Goal: Find specific page/section: Find specific page/section

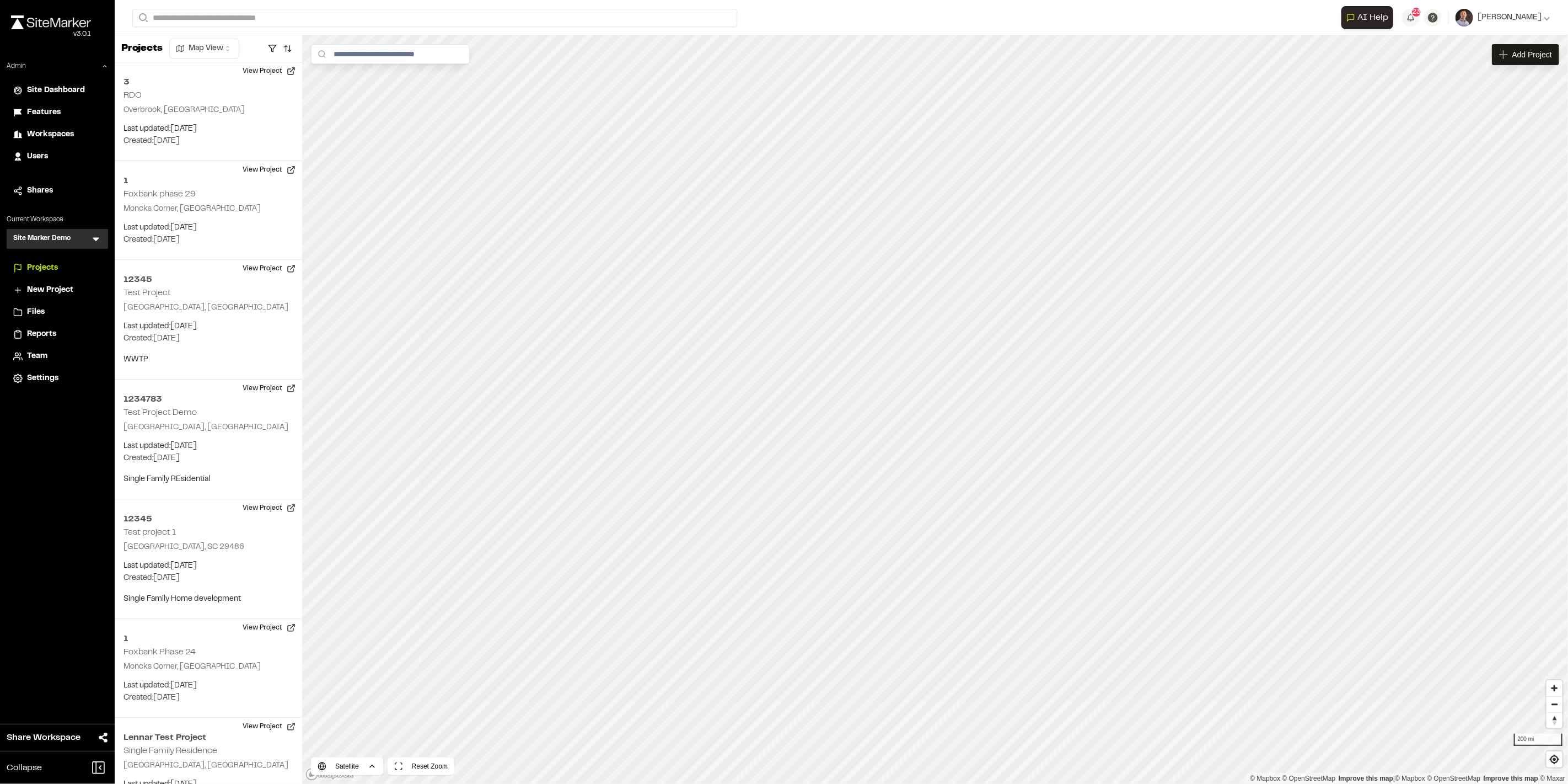
click at [99, 240] on icon at bounding box center [96, 239] width 11 height 11
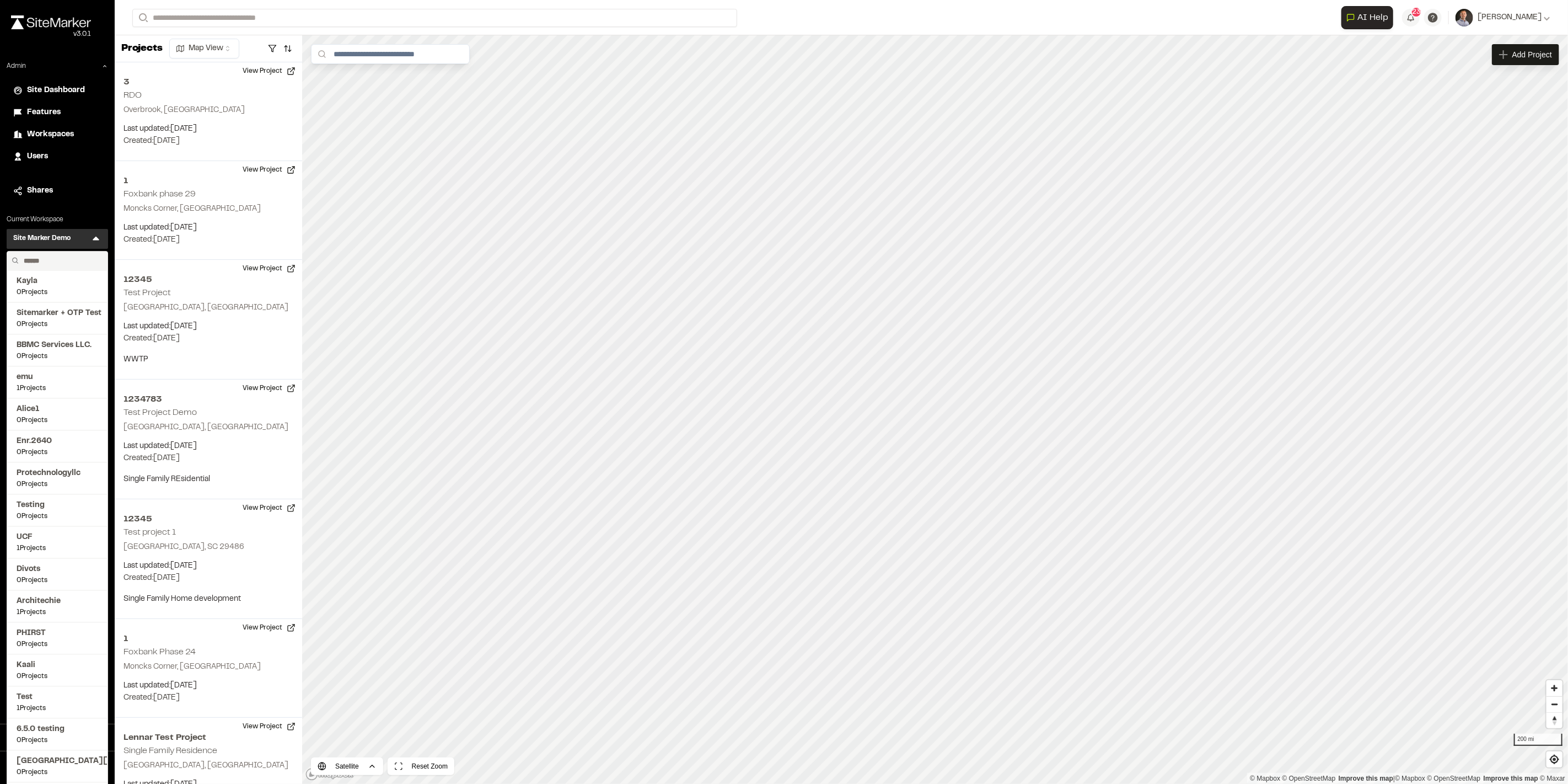
click at [70, 262] on input "text" at bounding box center [61, 261] width 84 height 19
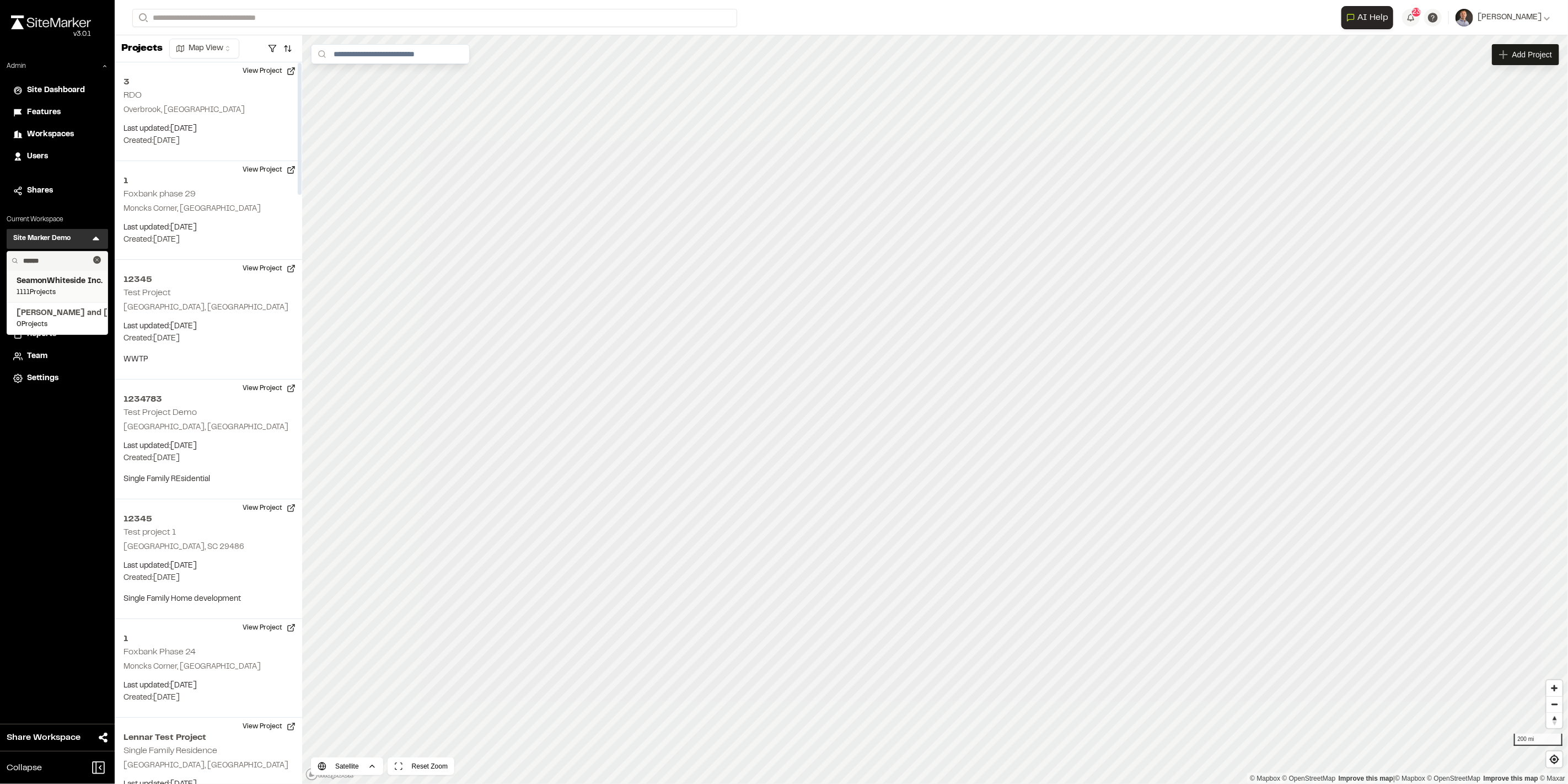
type input "******"
click at [60, 283] on span "SeamonWhiteside Inc." at bounding box center [57, 281] width 81 height 12
click at [96, 240] on icon at bounding box center [96, 239] width 11 height 11
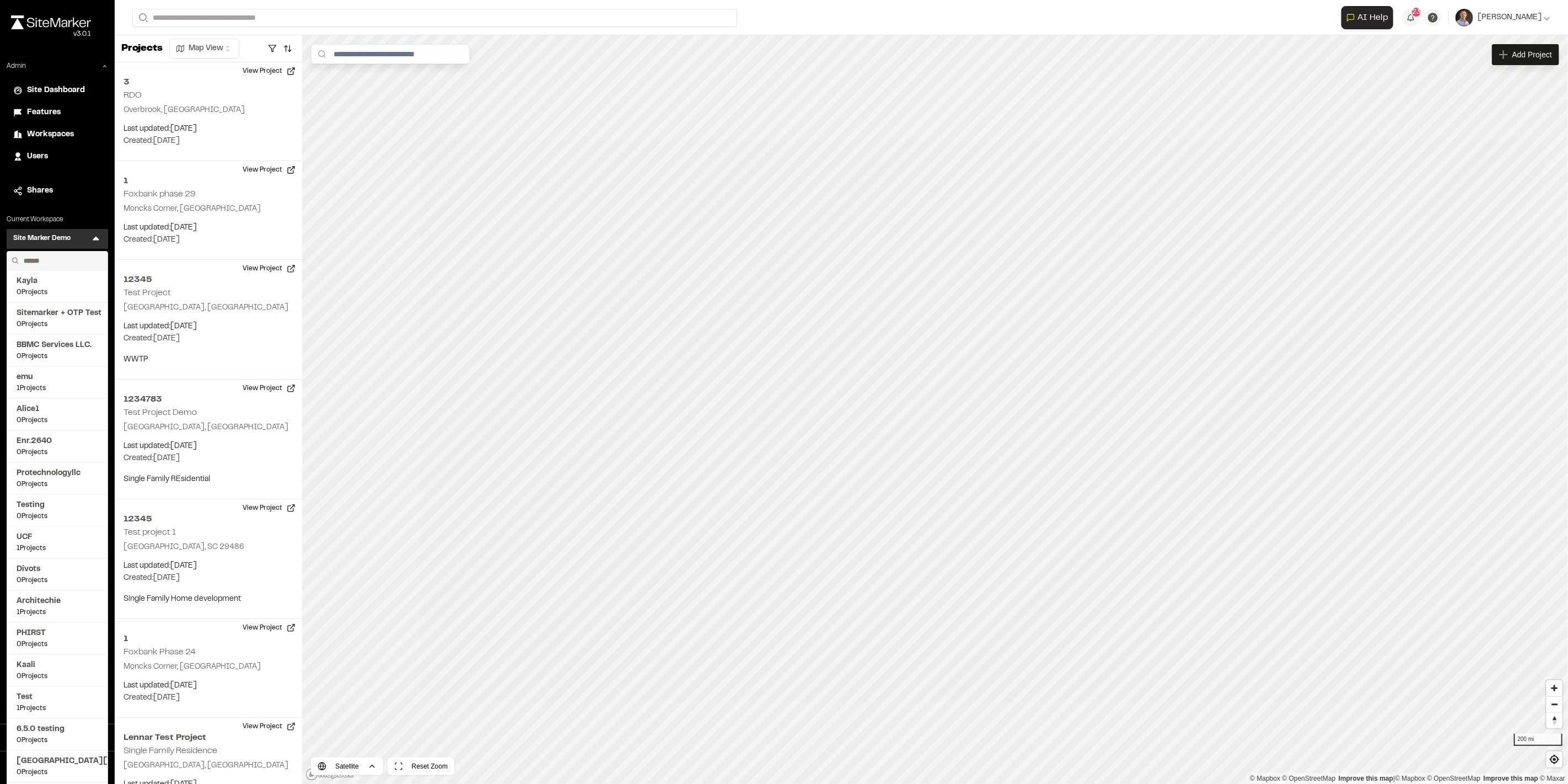
click at [61, 258] on input "text" at bounding box center [61, 261] width 84 height 19
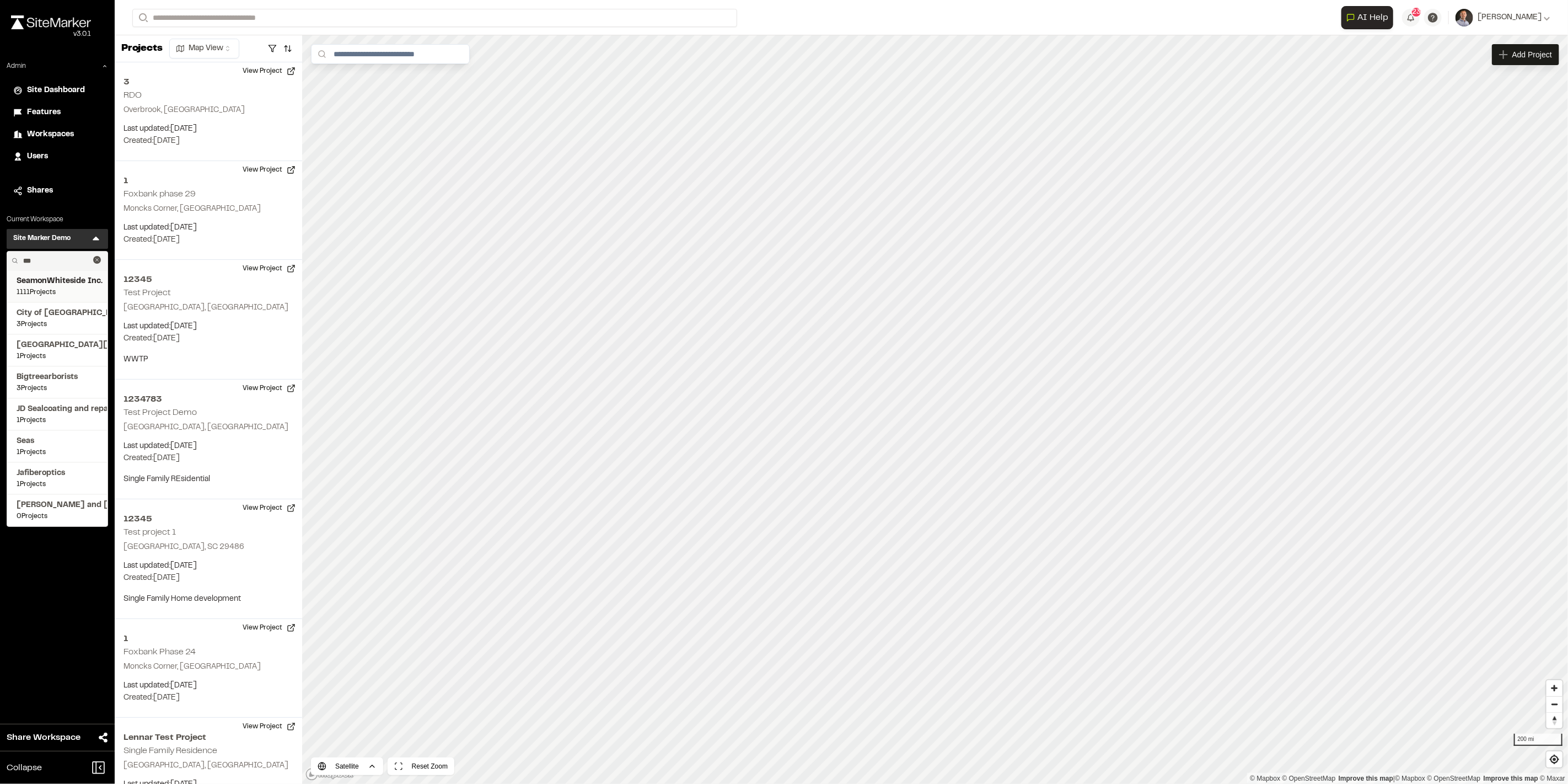
type input "***"
click at [54, 283] on span "SeamonWhiteside Inc." at bounding box center [57, 281] width 81 height 12
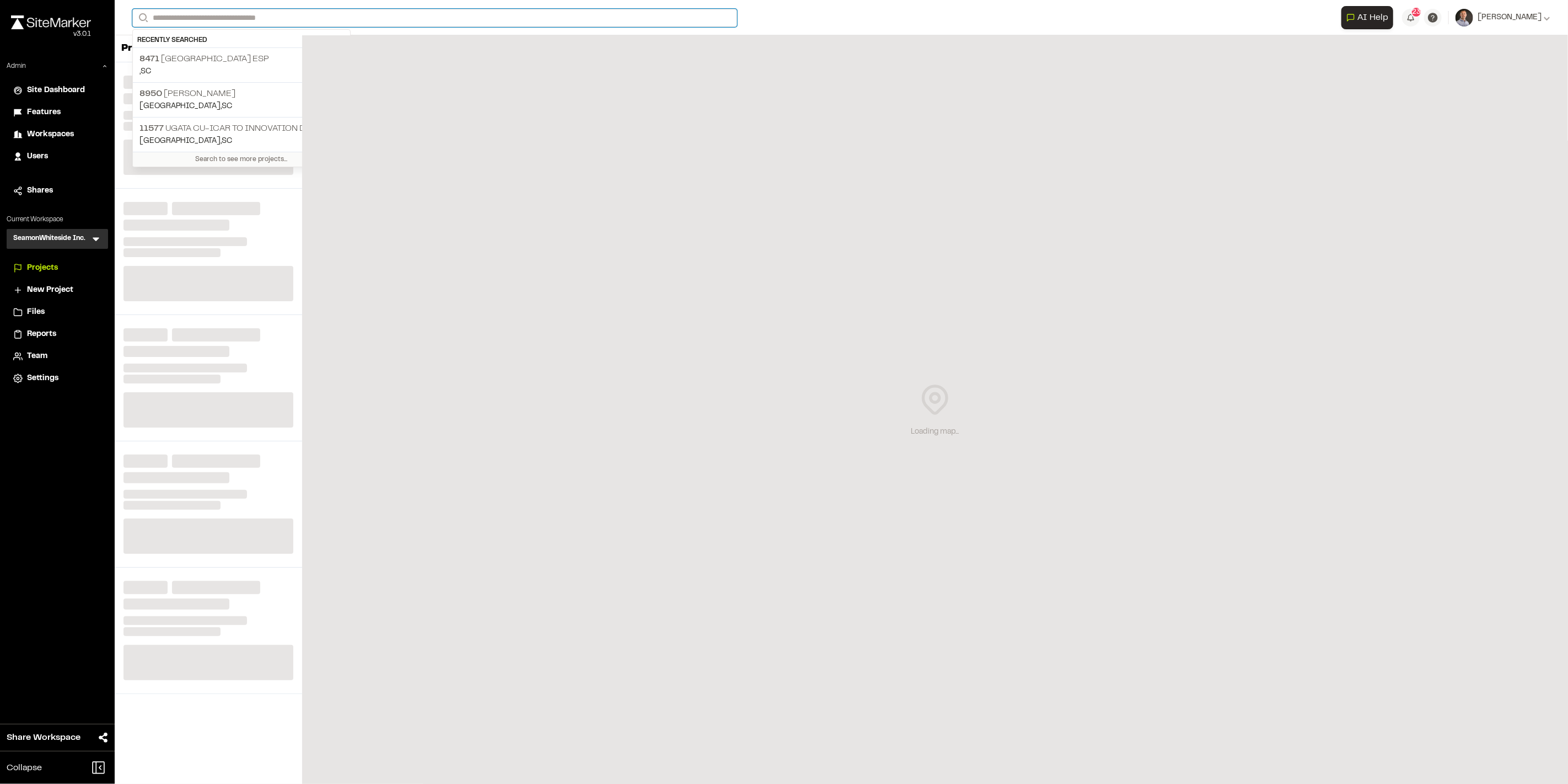
click at [188, 18] on input "Search" at bounding box center [435, 18] width 605 height 18
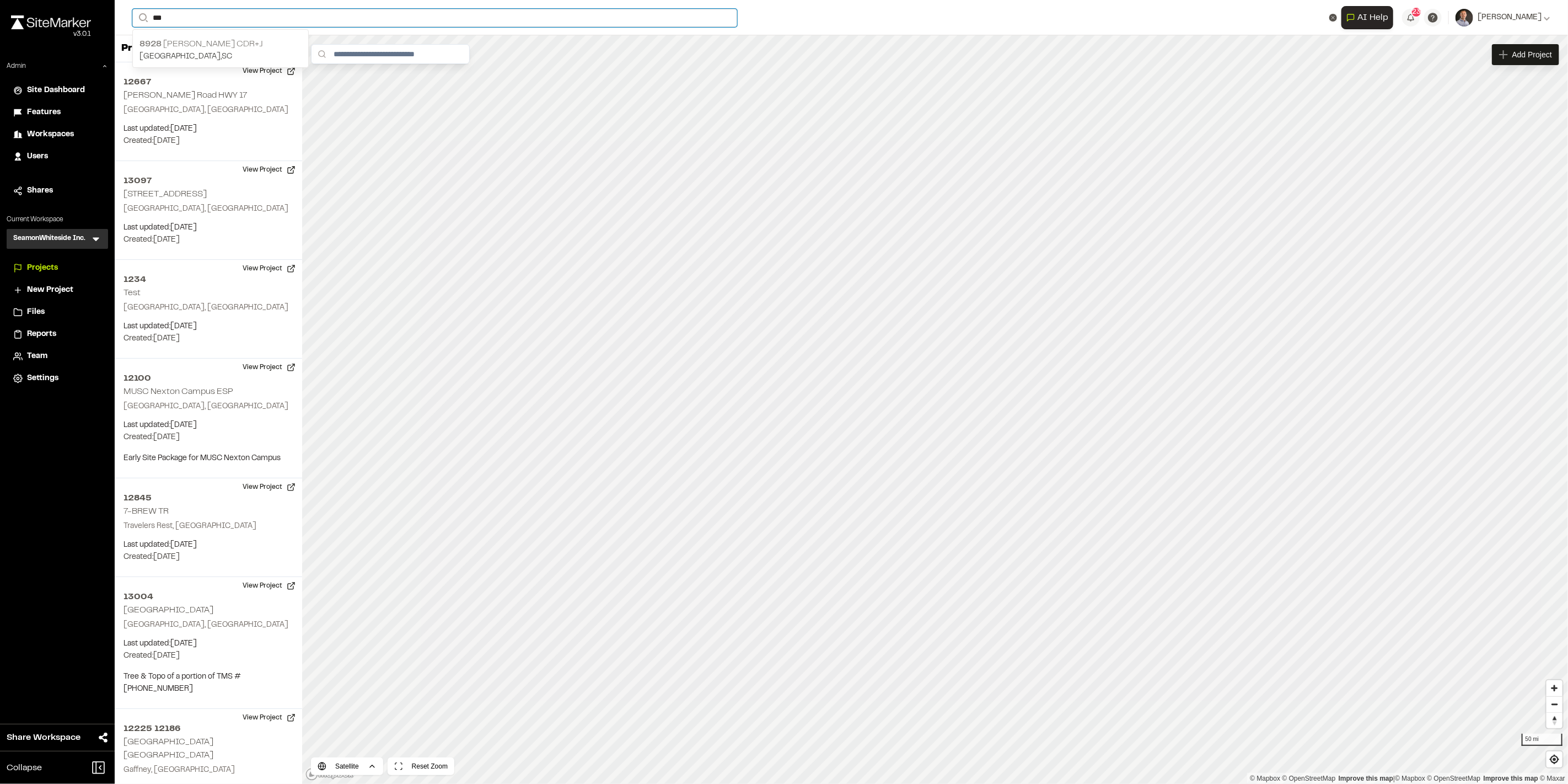
type input "***"
click at [208, 44] on p "8928 Galeana CDR+J" at bounding box center [220, 44] width 162 height 13
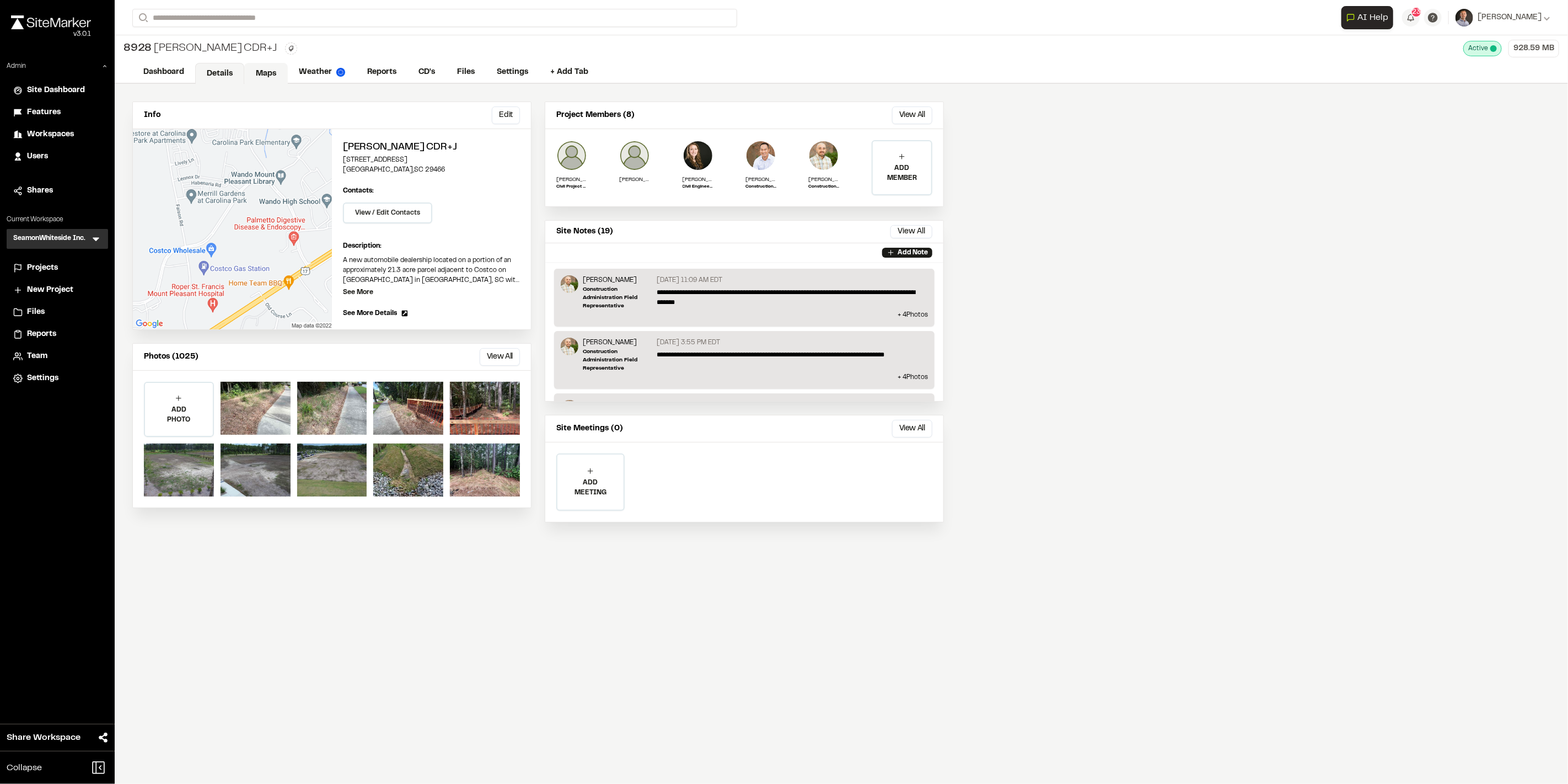
click at [275, 76] on link "Maps" at bounding box center [266, 74] width 44 height 21
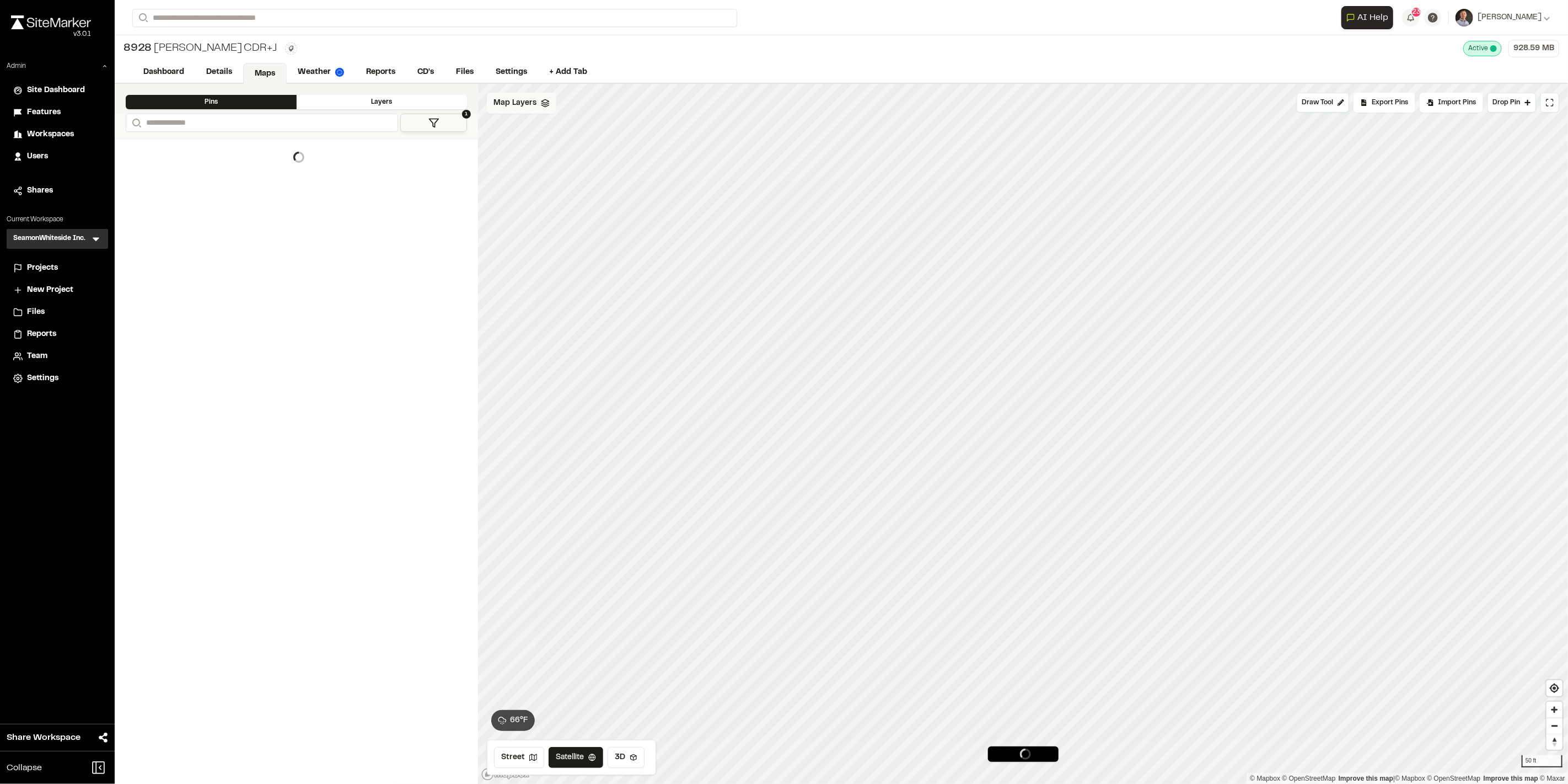
click at [504, 104] on span "Map Layers" at bounding box center [515, 103] width 43 height 12
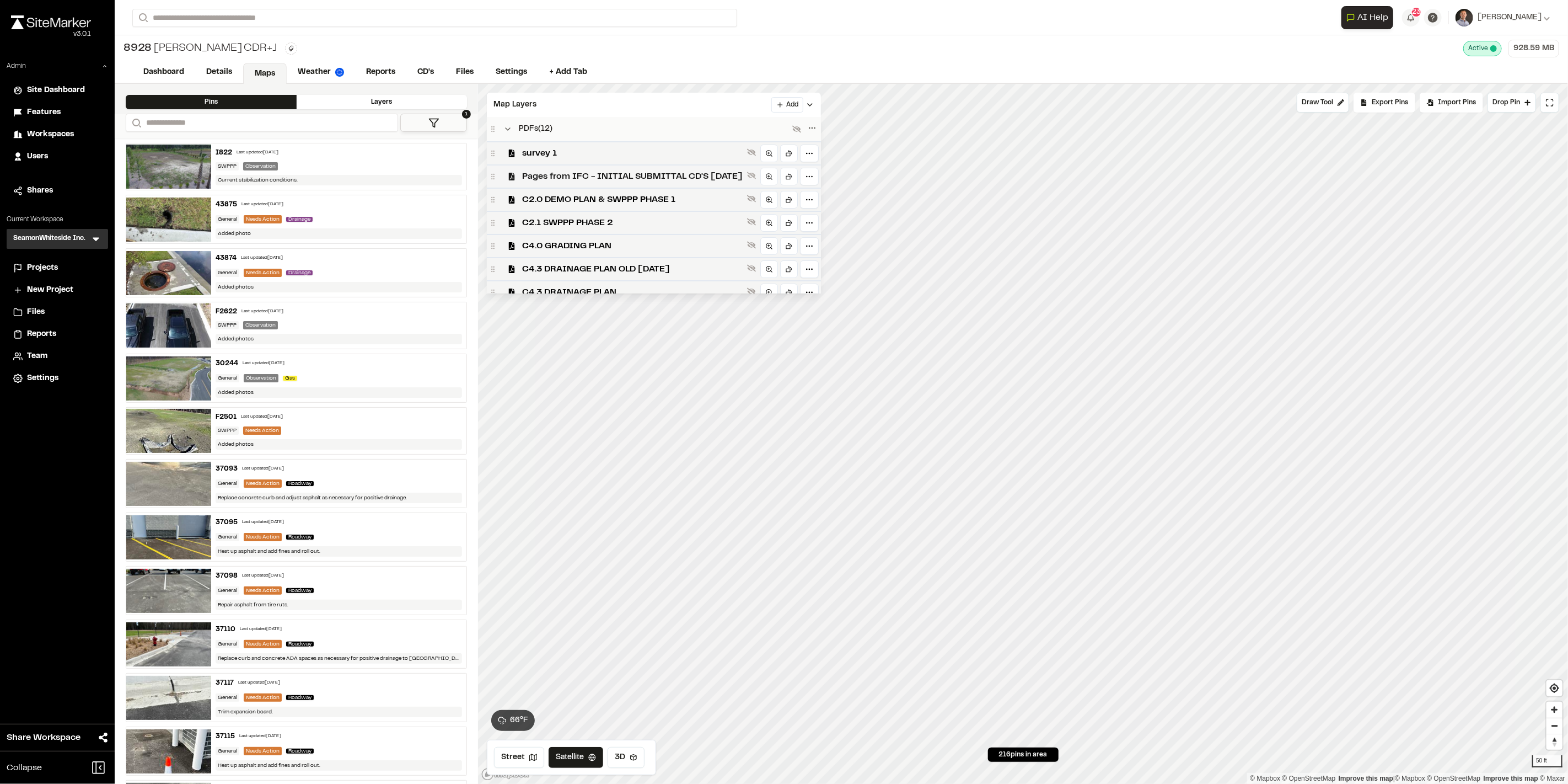
click at [662, 174] on span "Pages from IFC - INITIAL SUBMITTAL CD'S 8-8-2023" at bounding box center [632, 176] width 221 height 13
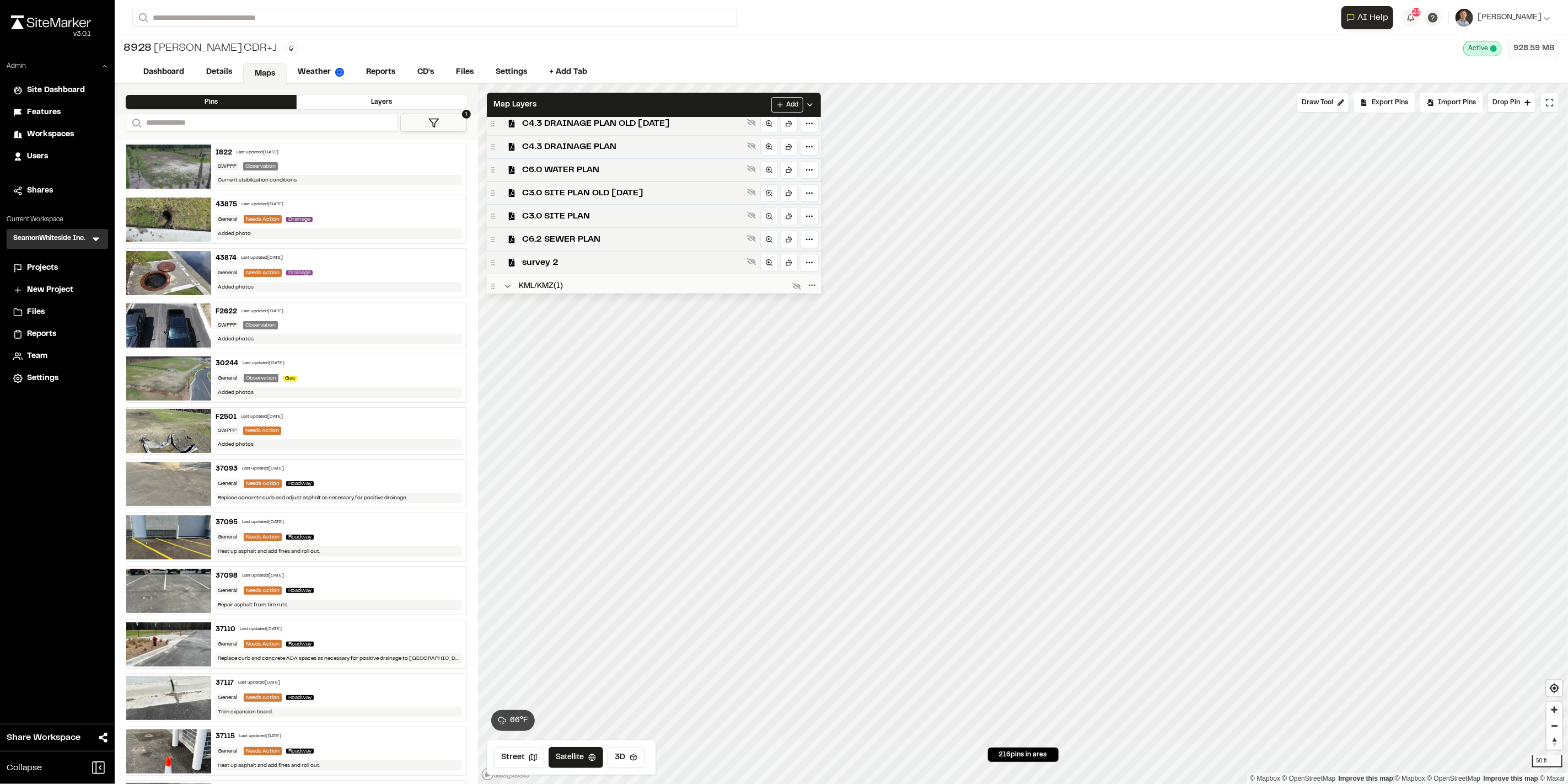
scroll to position [178, 0]
click at [756, 223] on icon at bounding box center [752, 226] width 9 height 7
click at [758, 223] on button at bounding box center [751, 226] width 13 height 13
click at [753, 99] on div "Map Layers Add" at bounding box center [654, 104] width 334 height 24
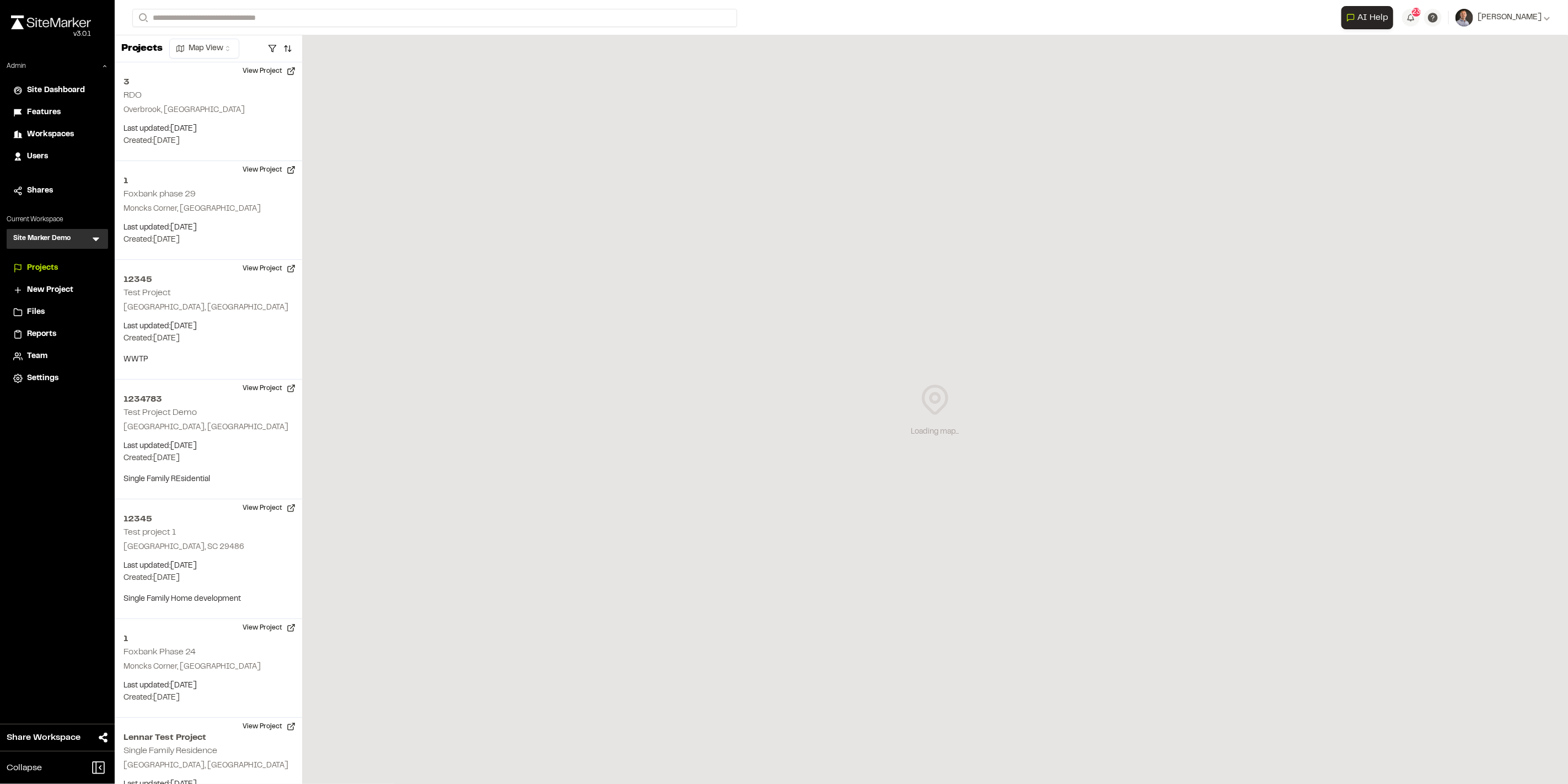
click at [100, 238] on div "Site Marker Demo SM Menu" at bounding box center [58, 239] width 101 height 20
drag, startPoint x: 96, startPoint y: 235, endPoint x: 93, endPoint y: 247, distance: 12.4
click at [96, 237] on icon at bounding box center [96, 239] width 11 height 11
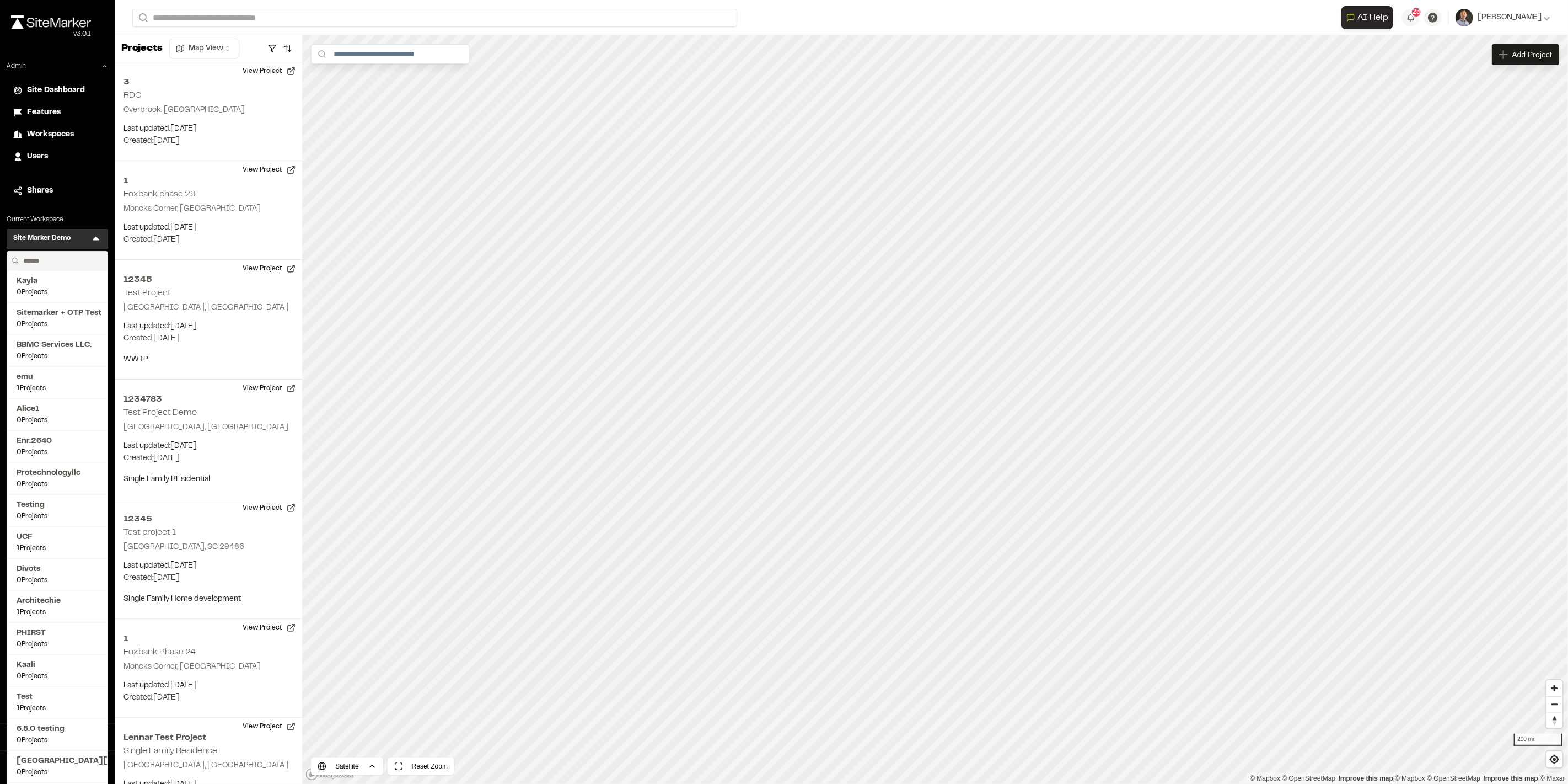
click at [58, 260] on input "text" at bounding box center [61, 261] width 84 height 19
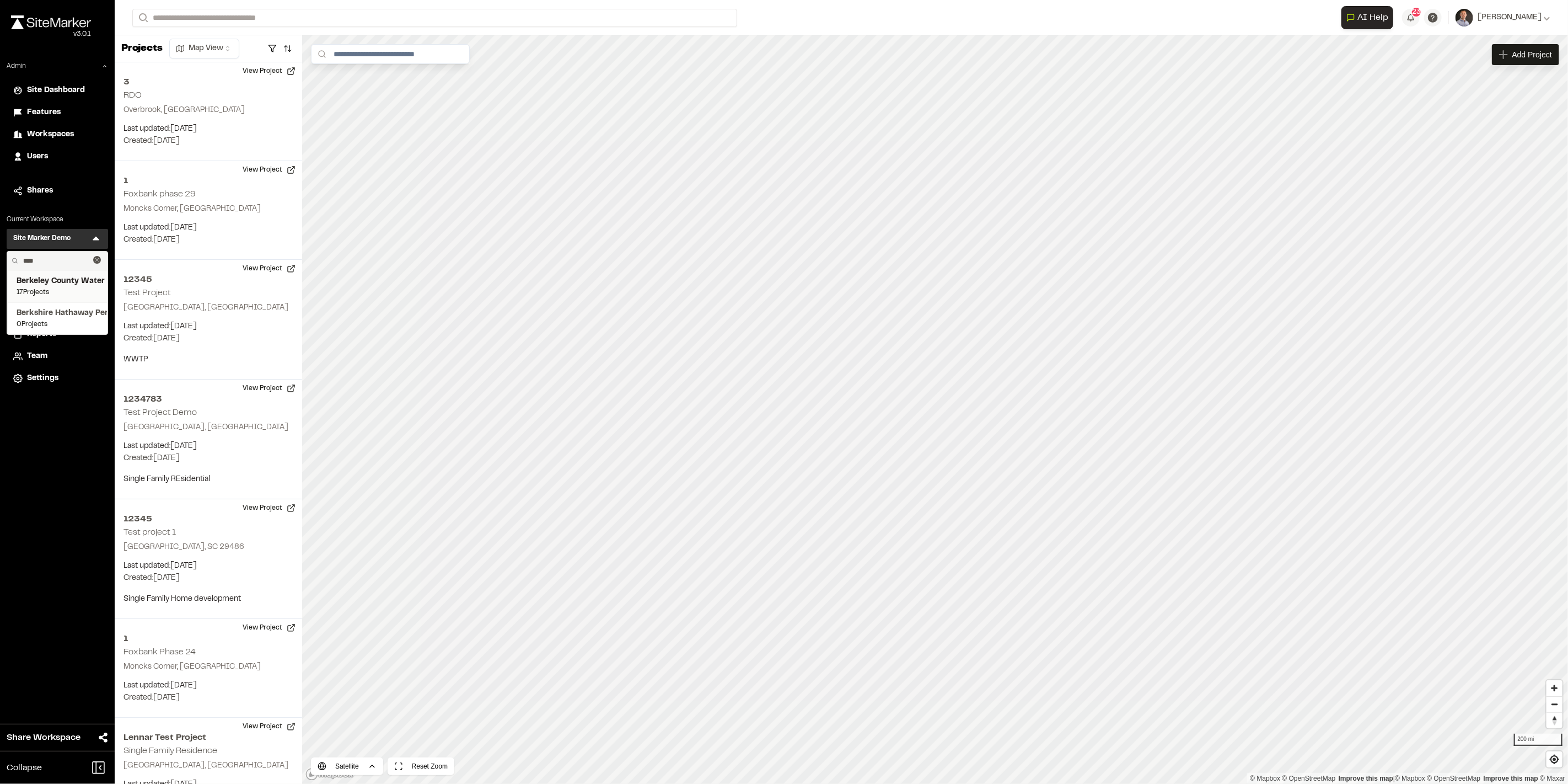
type input "****"
click at [68, 283] on span "Berkeley County Water & Sewer" at bounding box center [57, 281] width 81 height 12
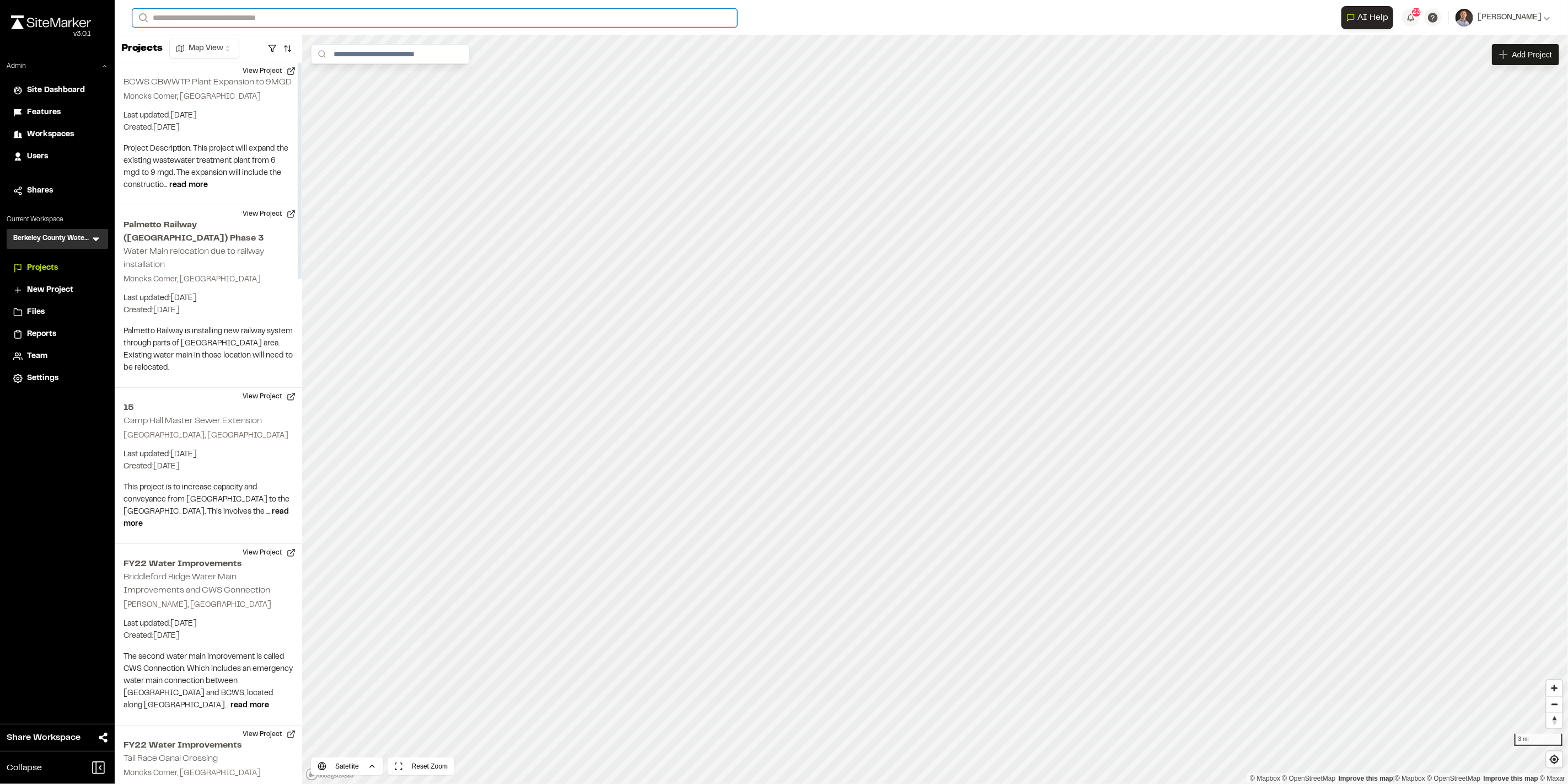
click at [207, 15] on input "Search" at bounding box center [435, 18] width 605 height 18
click at [216, 19] on input "Search" at bounding box center [435, 18] width 605 height 18
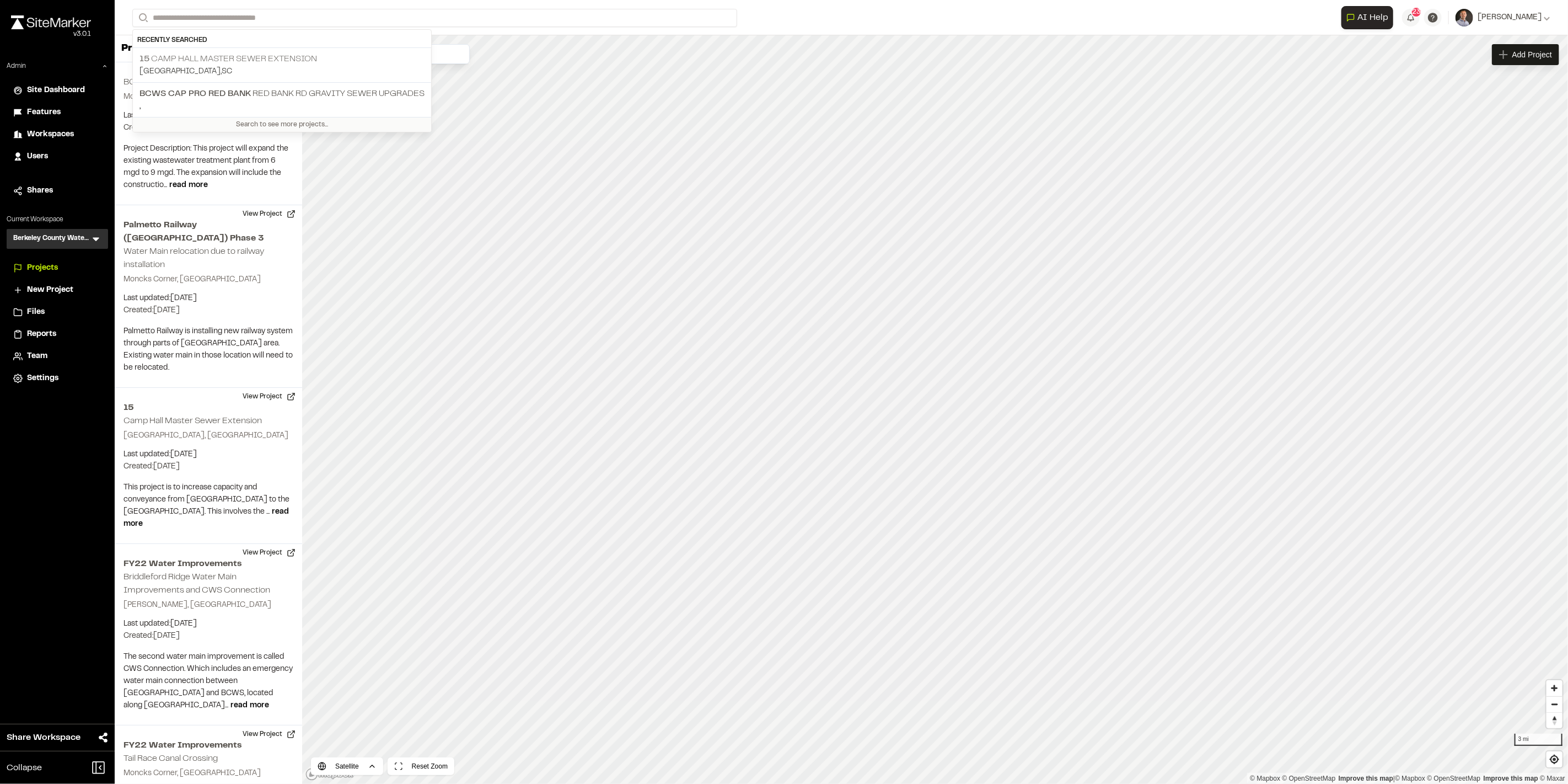
click at [282, 56] on p "15 Camp Hall Master Sewer Extension" at bounding box center [282, 59] width 285 height 13
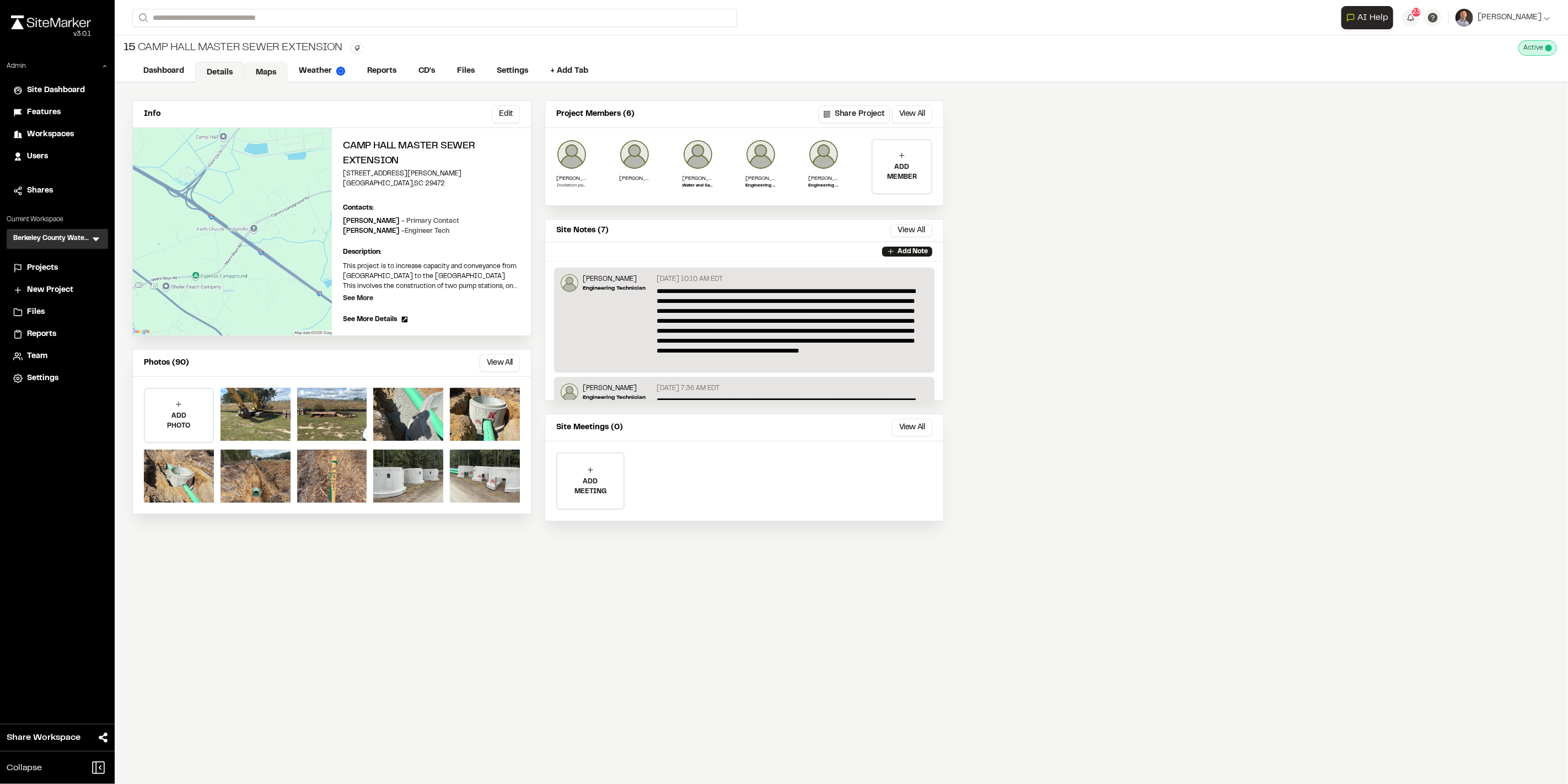
click at [266, 72] on link "Maps" at bounding box center [266, 73] width 44 height 21
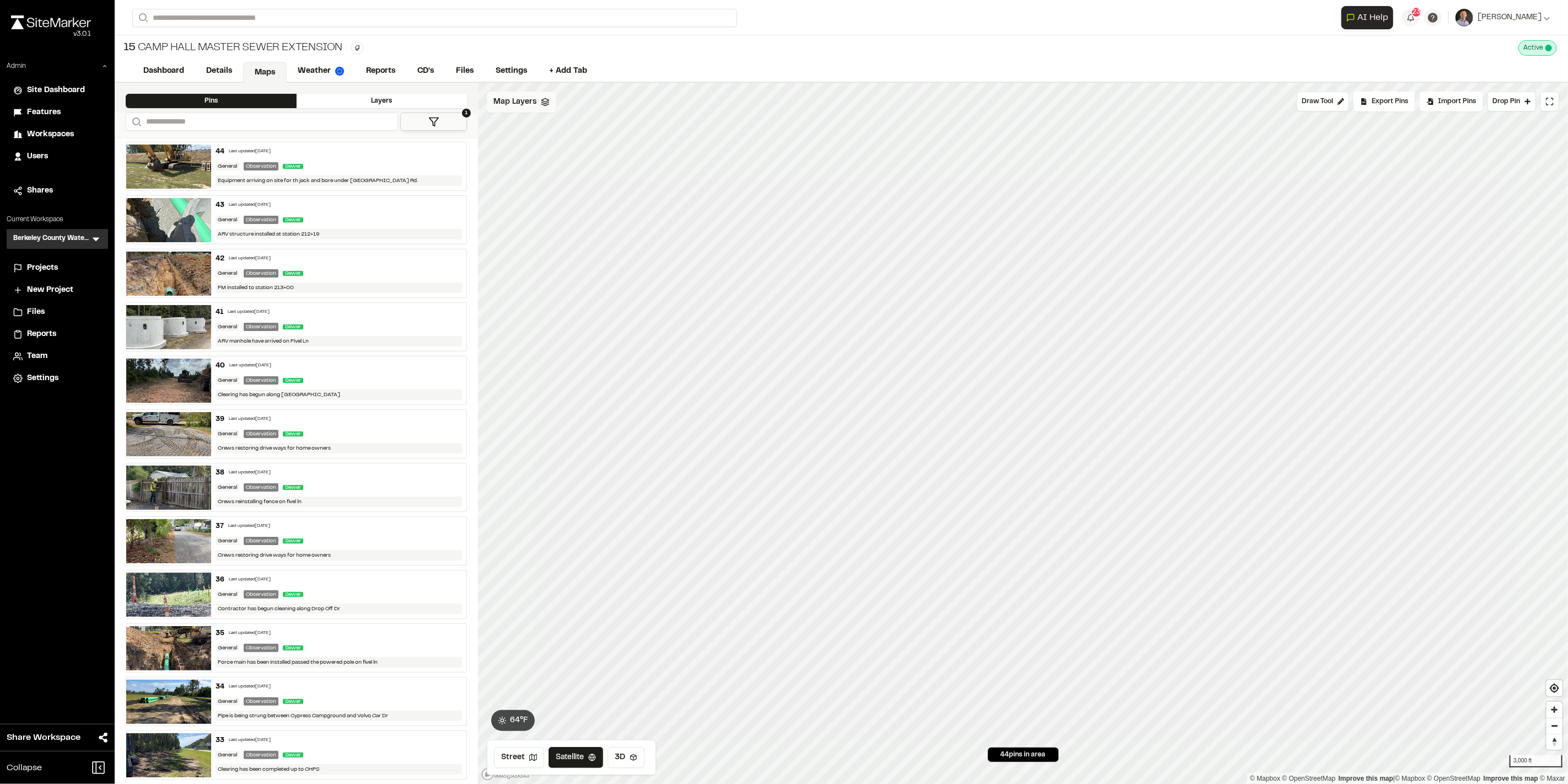
click at [539, 108] on div "Map Layers" at bounding box center [522, 102] width 69 height 21
click at [614, 131] on icon at bounding box center [615, 128] width 9 height 9
click at [565, 106] on div "Map Layers Add" at bounding box center [563, 103] width 152 height 24
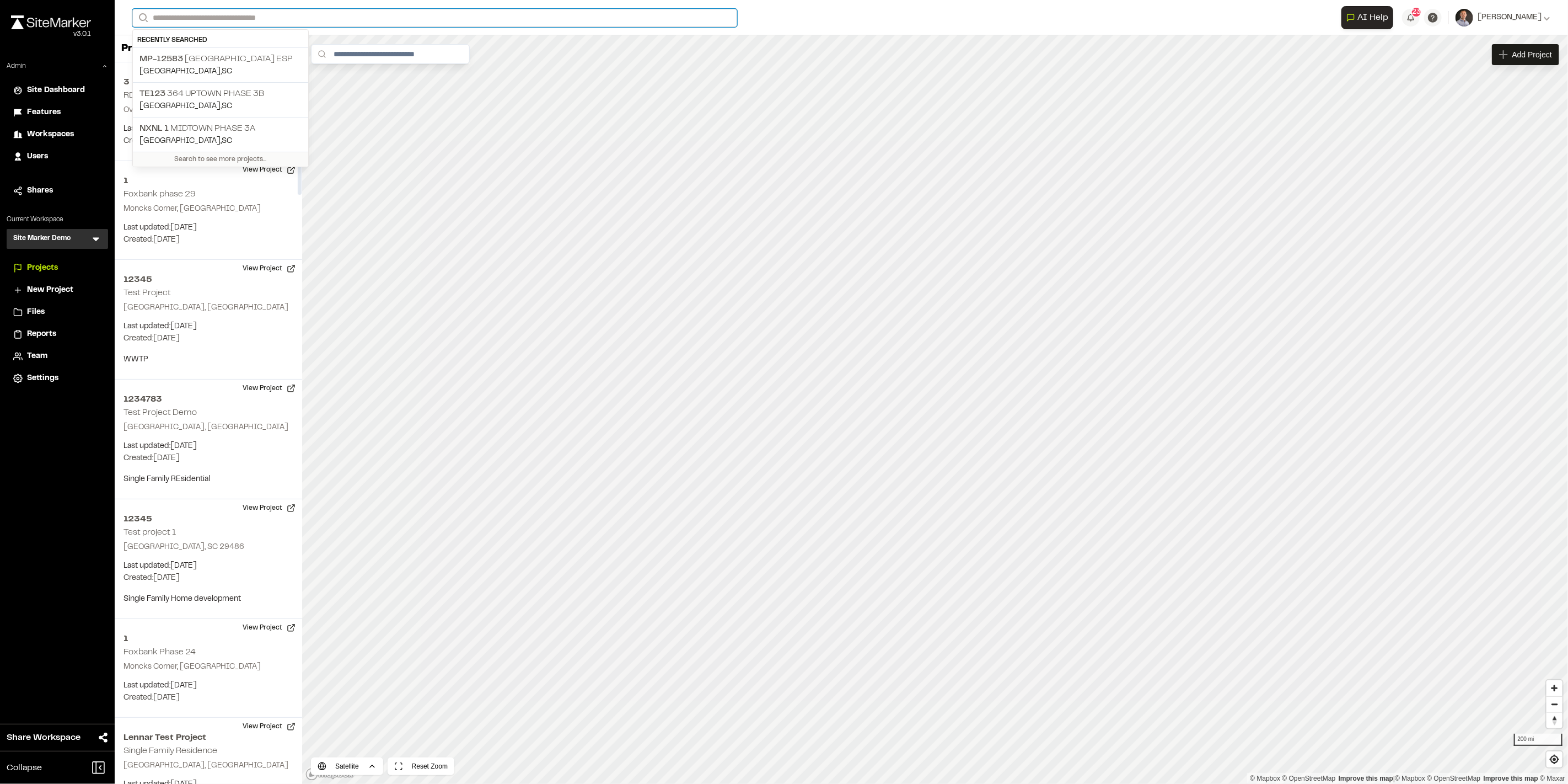
click at [241, 16] on input "Search" at bounding box center [435, 18] width 605 height 18
click at [247, 89] on p "TE123 364 Uptown Phase 3B" at bounding box center [220, 93] width 162 height 13
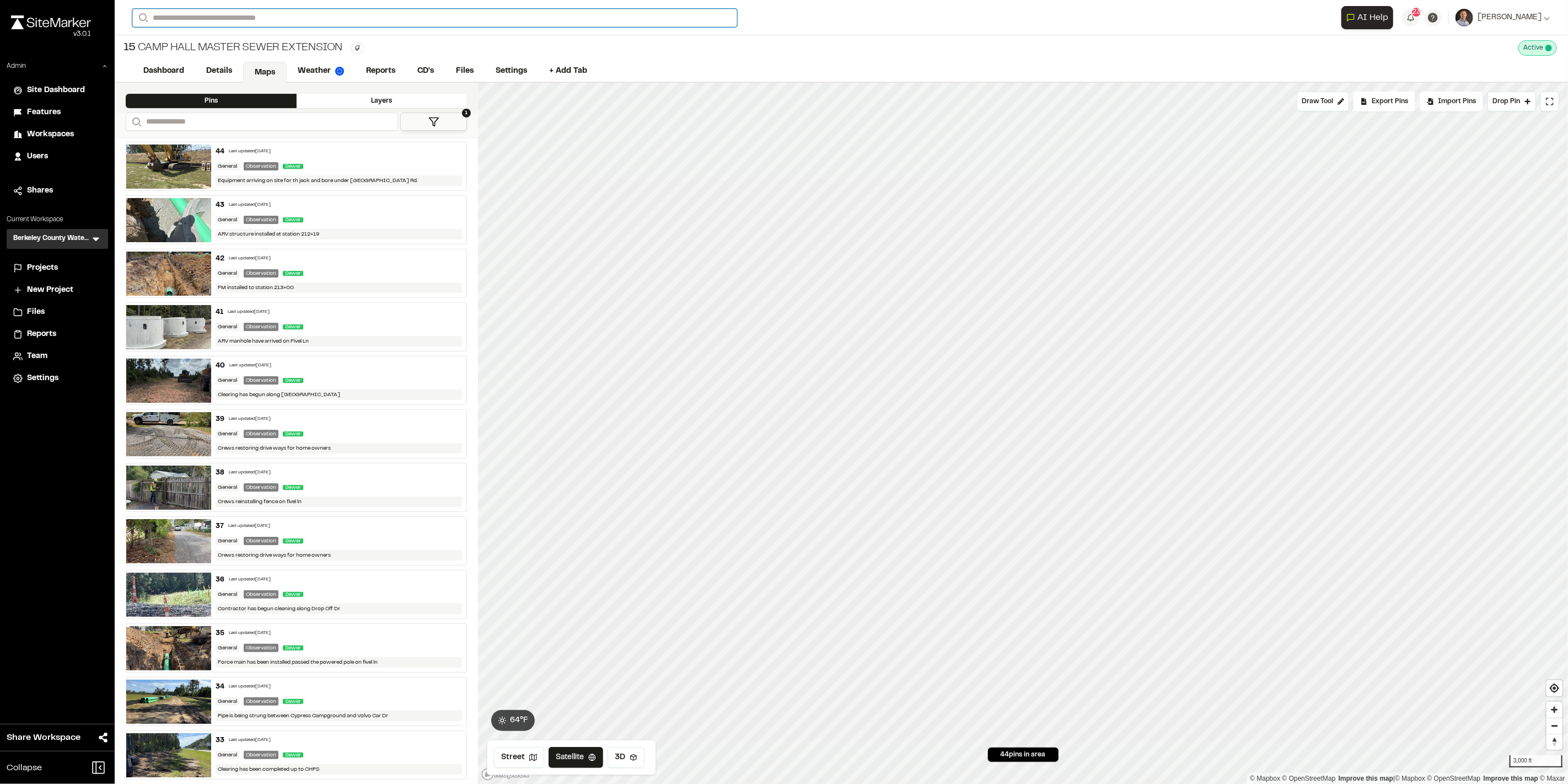
drag, startPoint x: 191, startPoint y: 16, endPoint x: 196, endPoint y: 21, distance: 7.1
click at [191, 18] on input "Search" at bounding box center [435, 18] width 605 height 18
click at [255, 89] on p "BCWS CAP PRO RED BANK Red Bank Rd Gravity Sewer Upgrades" at bounding box center [282, 93] width 285 height 13
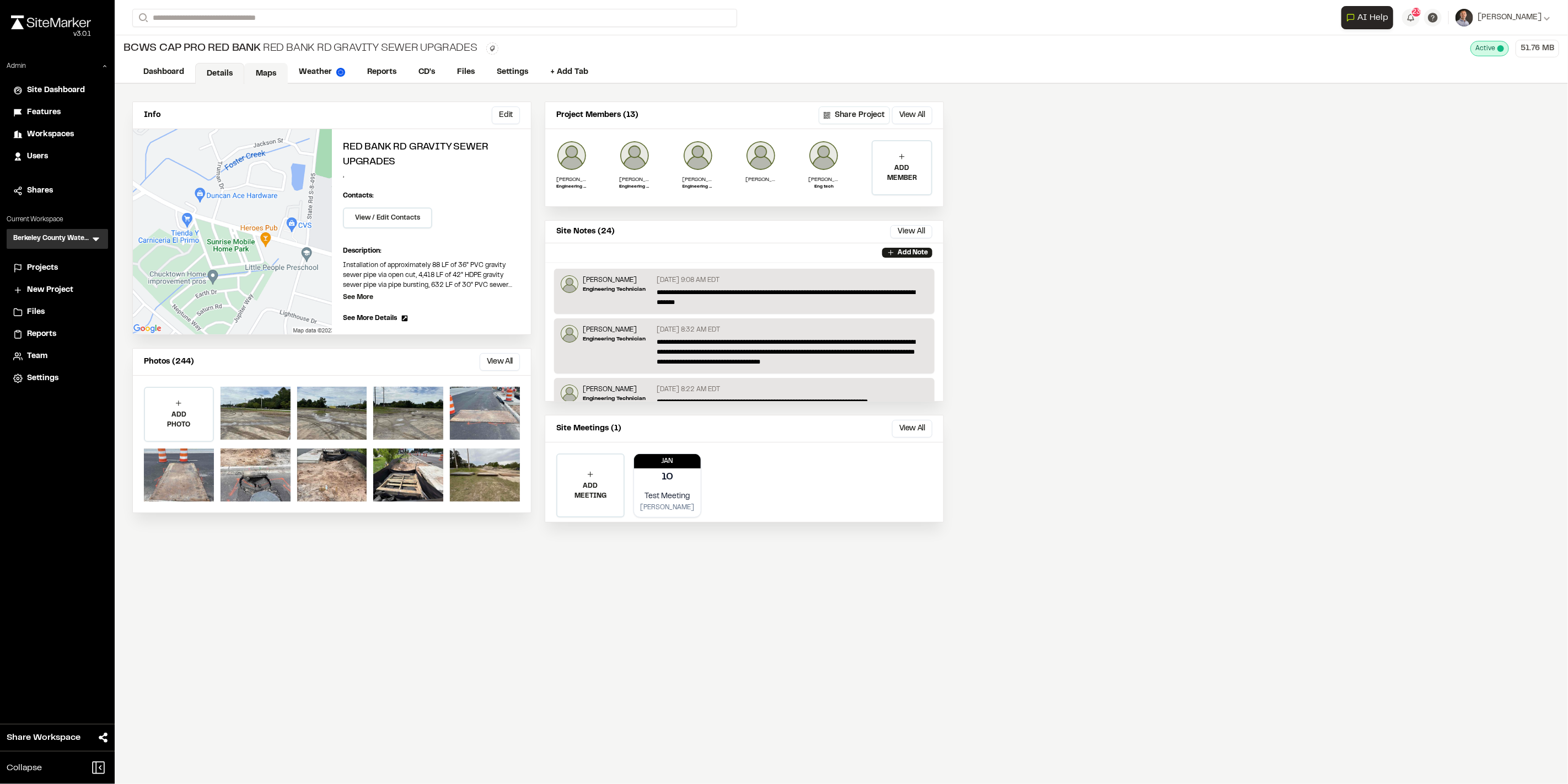
click at [271, 73] on link "Maps" at bounding box center [266, 74] width 44 height 21
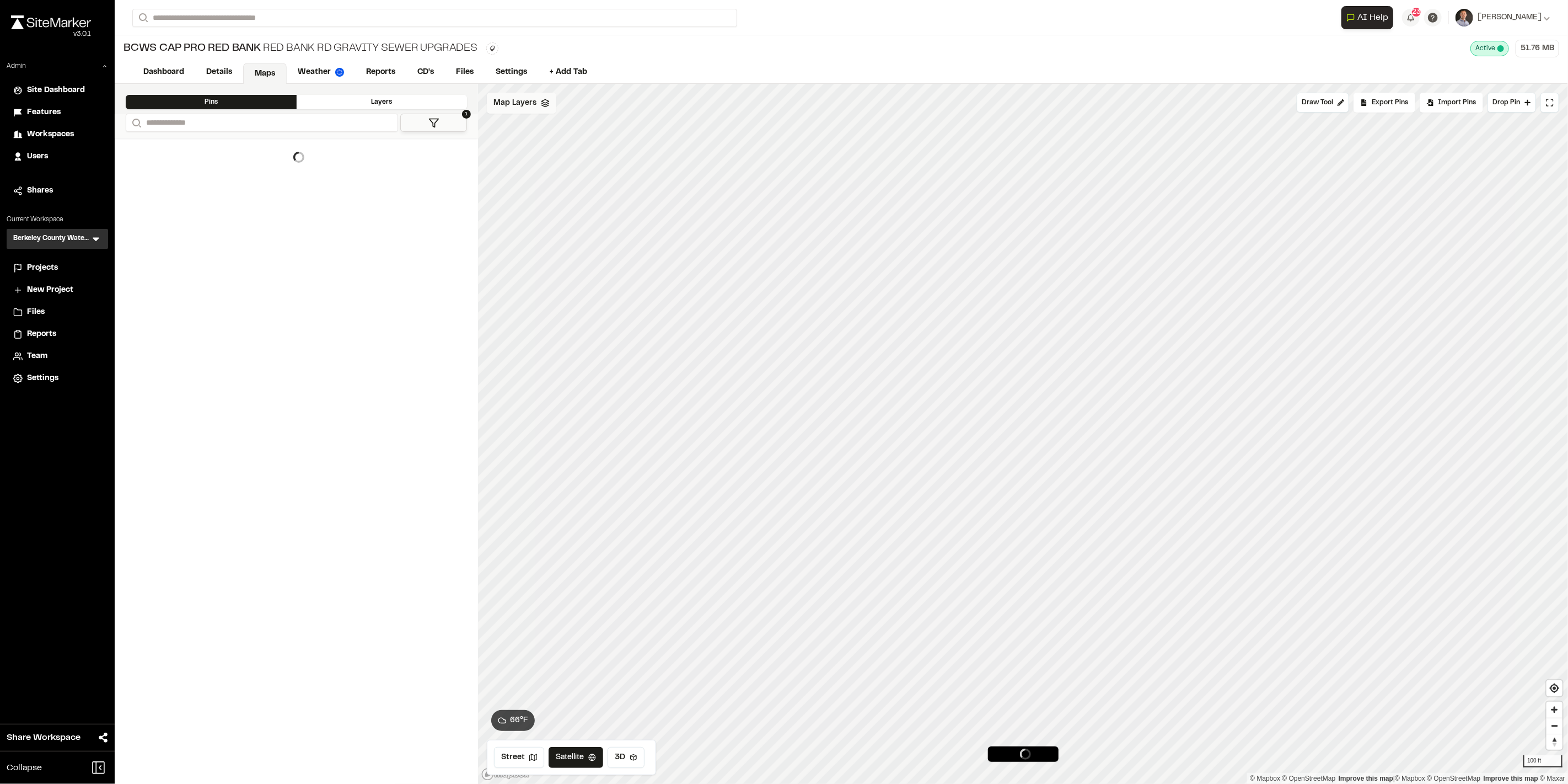
click at [534, 106] on span "Map Layers" at bounding box center [515, 103] width 43 height 12
click at [655, 125] on icon at bounding box center [654, 129] width 9 height 9
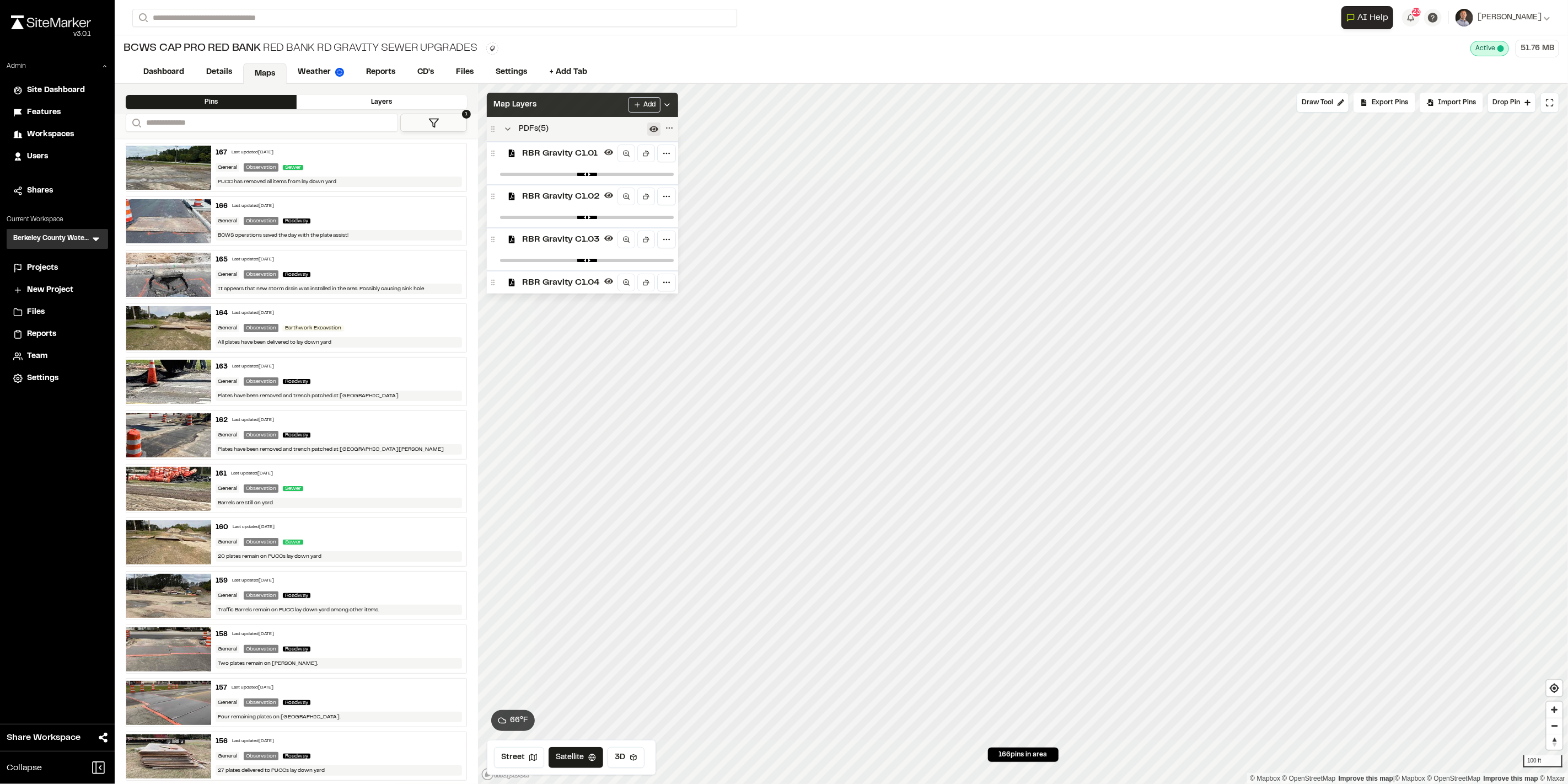
click at [609, 103] on div "Map Layers Add" at bounding box center [583, 104] width 191 height 24
